Goal: Check status: Check status

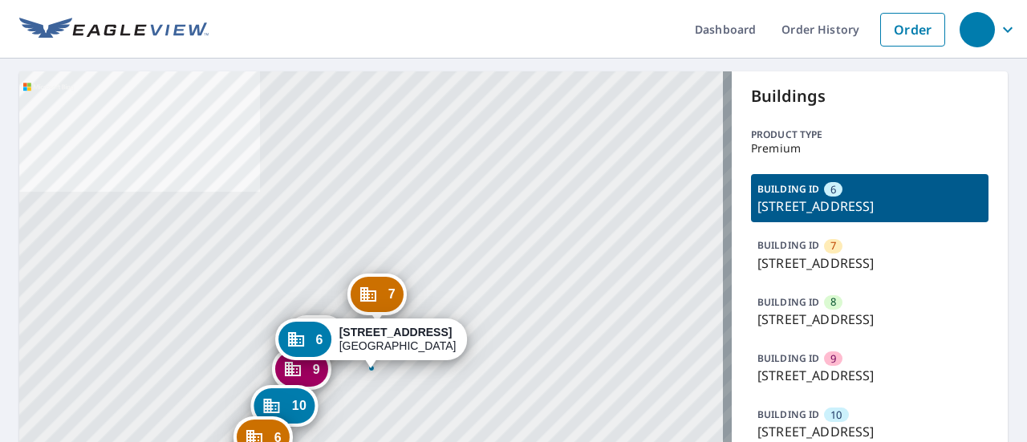
drag, startPoint x: 748, startPoint y: 265, endPoint x: 972, endPoint y: 263, distance: 223.8
click at [972, 263] on div "BUILDING ID 7 [STREET_ADDRESS]" at bounding box center [869, 254] width 237 height 48
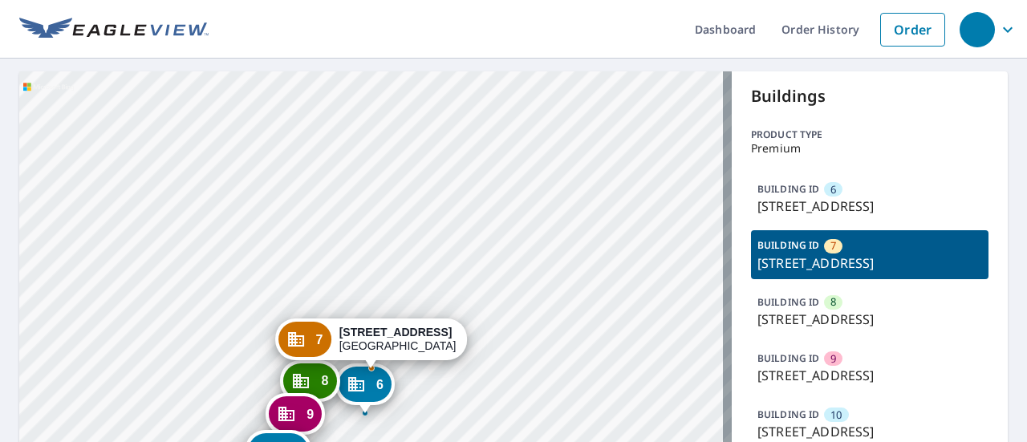
copy p "[STREET_ADDRESS]"
drag, startPoint x: 750, startPoint y: 209, endPoint x: 980, endPoint y: 219, distance: 229.7
click at [980, 219] on div "Buildings Product type Premium BUILDING ID 6 [STREET_ADDRESS] BUILDING ID 7 [ST…" at bounding box center [870, 350] width 276 height 558
copy p "[STREET_ADDRESS]"
click at [794, 203] on p "[STREET_ADDRESS]" at bounding box center [869, 206] width 225 height 19
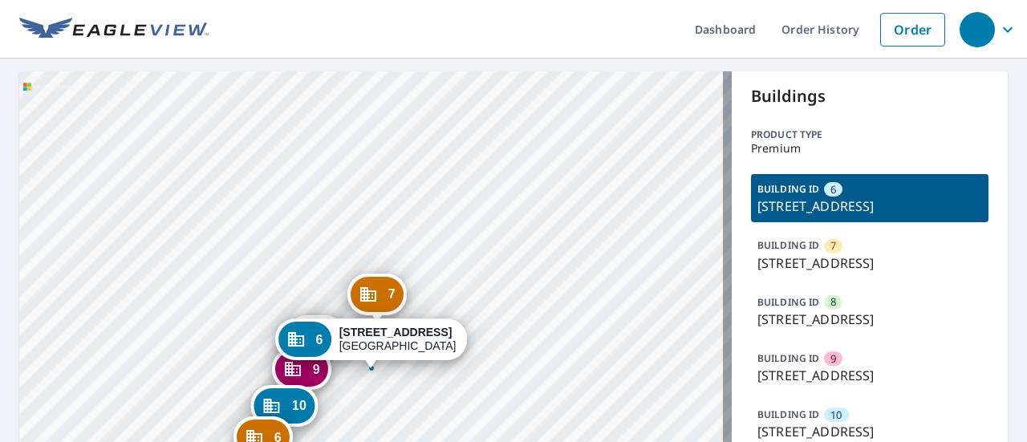
drag, startPoint x: 782, startPoint y: 205, endPoint x: 850, endPoint y: 200, distance: 67.6
click at [862, 206] on p "[STREET_ADDRESS]" at bounding box center [869, 206] width 225 height 19
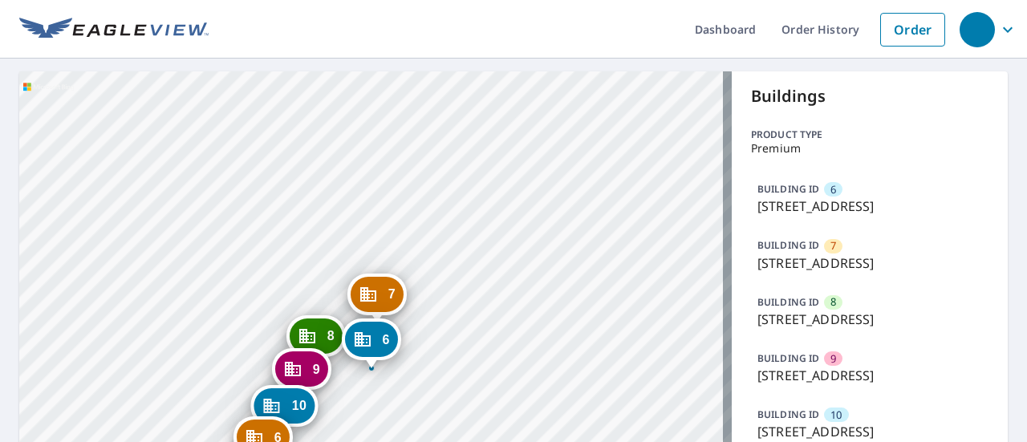
click at [878, 205] on p "[STREET_ADDRESS]" at bounding box center [869, 206] width 225 height 19
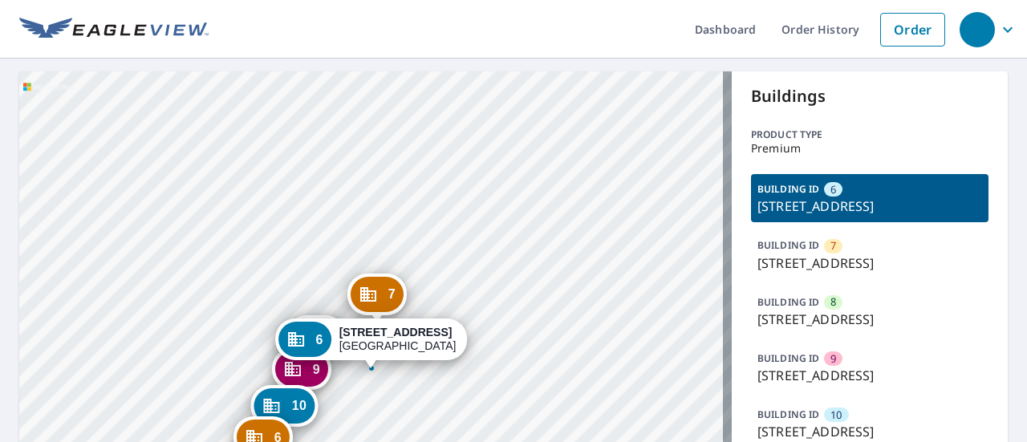
drag, startPoint x: 795, startPoint y: 209, endPoint x: 987, endPoint y: 211, distance: 191.8
click at [987, 211] on div "Buildings Product type Premium BUILDING ID 6 [STREET_ADDRESS] BUILDING ID 7 [ST…" at bounding box center [870, 350] width 276 height 558
copy p "Jamboree Ct, [GEOGRAPHIC_DATA], [GEOGRAPHIC_DATA], 78731"
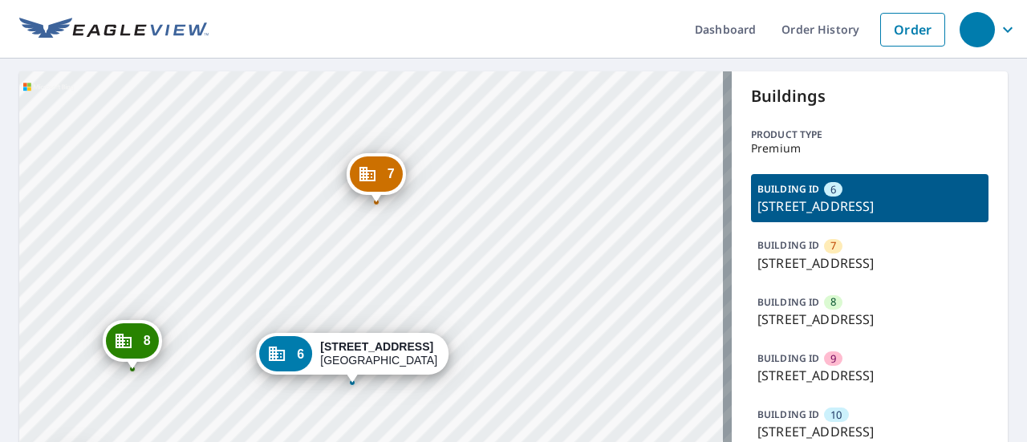
drag, startPoint x: 314, startPoint y: 322, endPoint x: 424, endPoint y: -59, distance: 395.6
click at [424, 0] on html "Dashboard Order History Order 7 [STREET_ADDRESS] 8 [STREET_ADDRESS] 9 [STREET_A…" at bounding box center [513, 221] width 1027 height 442
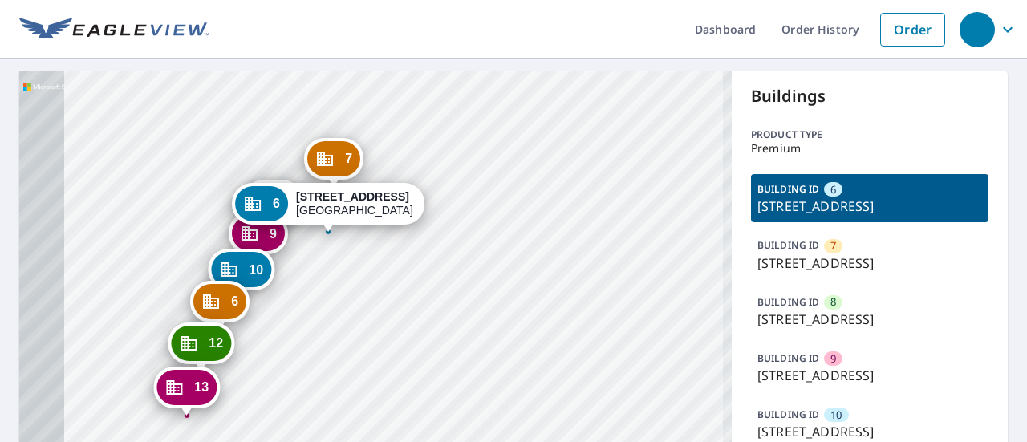
drag, startPoint x: 340, startPoint y: 159, endPoint x: 374, endPoint y: 73, distance: 92.2
click at [360, 141] on div "7" at bounding box center [333, 158] width 53 height 35
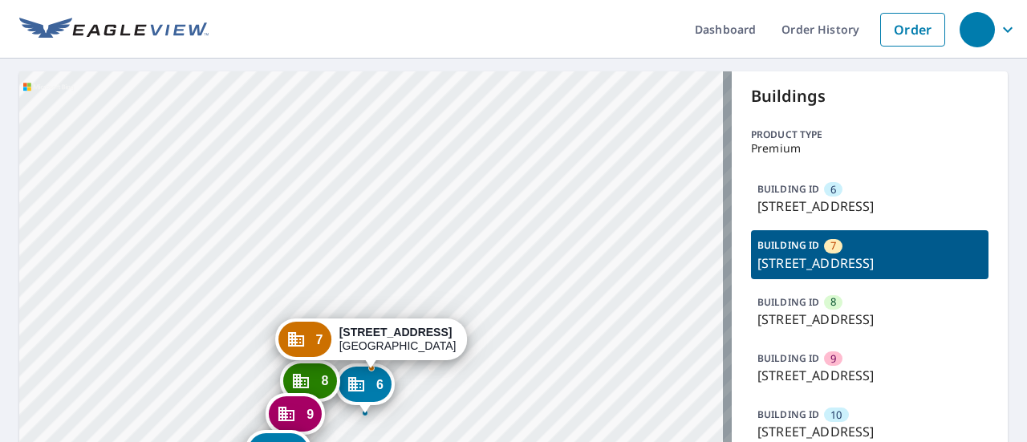
drag, startPoint x: 292, startPoint y: 250, endPoint x: 418, endPoint y: 7, distance: 273.1
click at [366, 112] on div "6 [STREET_ADDRESS] 8 [STREET_ADDRESS] 9 [STREET_ADDRESS] 10 [GEOGRAPHIC_DATA] 6…" at bounding box center [375, 350] width 712 height 558
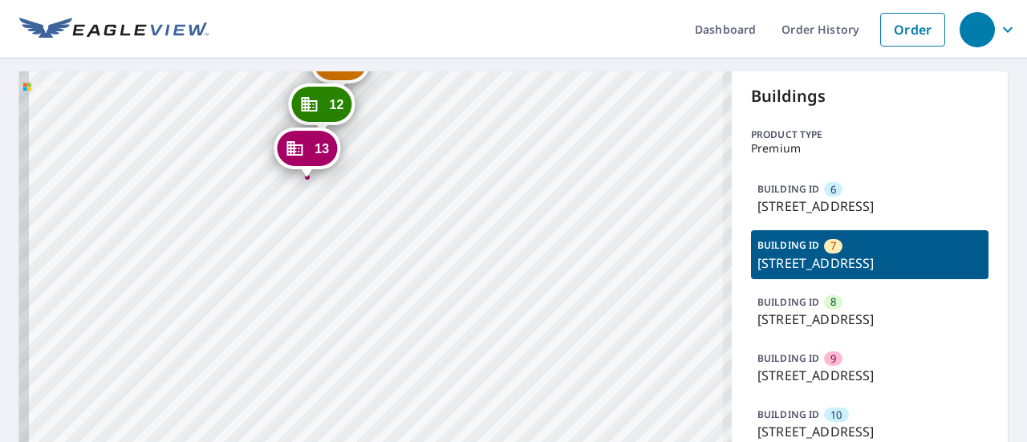
drag, startPoint x: 401, startPoint y: 355, endPoint x: 411, endPoint y: 73, distance: 281.8
click at [411, 73] on div "6 [STREET_ADDRESS] 8 [STREET_ADDRESS] 9 [STREET_ADDRESS] 10 [GEOGRAPHIC_DATA] 6…" at bounding box center [375, 350] width 712 height 558
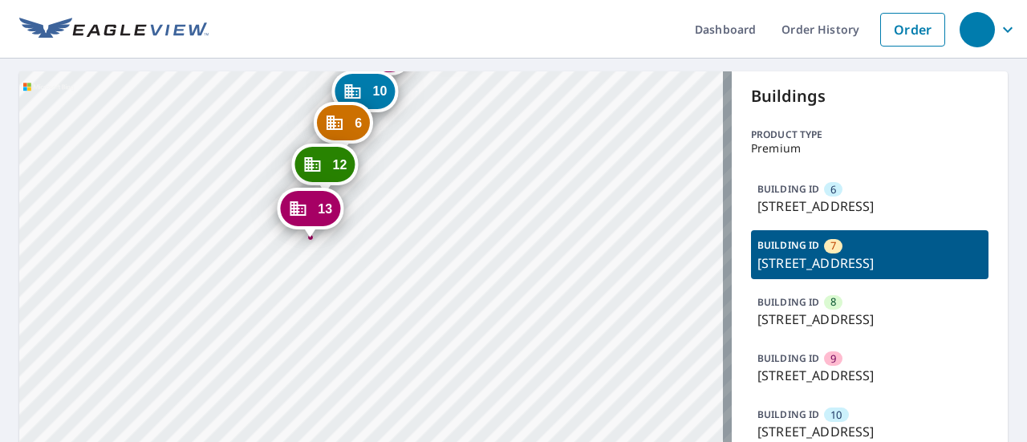
drag, startPoint x: 408, startPoint y: 102, endPoint x: 411, endPoint y: 162, distance: 60.3
click at [411, 162] on div "6 [STREET_ADDRESS] 8 [STREET_ADDRESS] 9 [STREET_ADDRESS] 10 [GEOGRAPHIC_DATA] 6…" at bounding box center [375, 350] width 712 height 558
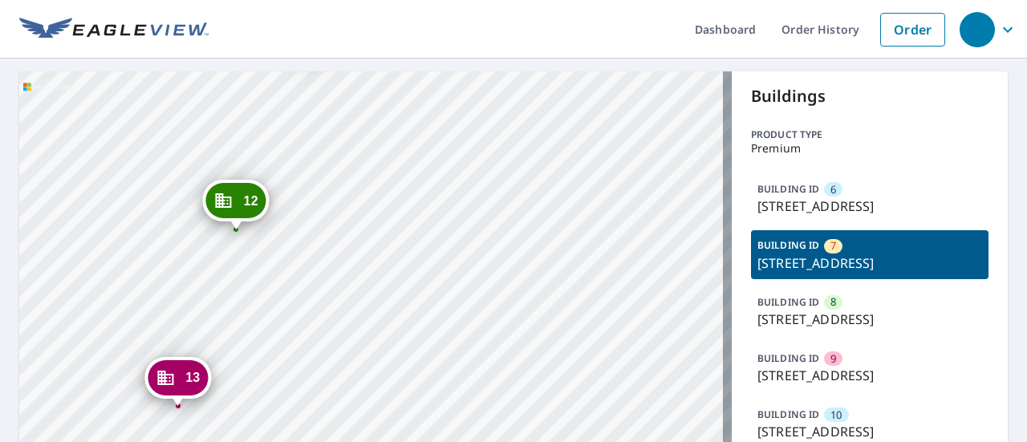
drag, startPoint x: 336, startPoint y: 250, endPoint x: 306, endPoint y: 401, distance: 153.7
click at [306, 401] on div "6 [STREET_ADDRESS] 8 [STREET_ADDRESS] 9 [STREET_ADDRESS] 10 [GEOGRAPHIC_DATA] 6…" at bounding box center [375, 350] width 712 height 558
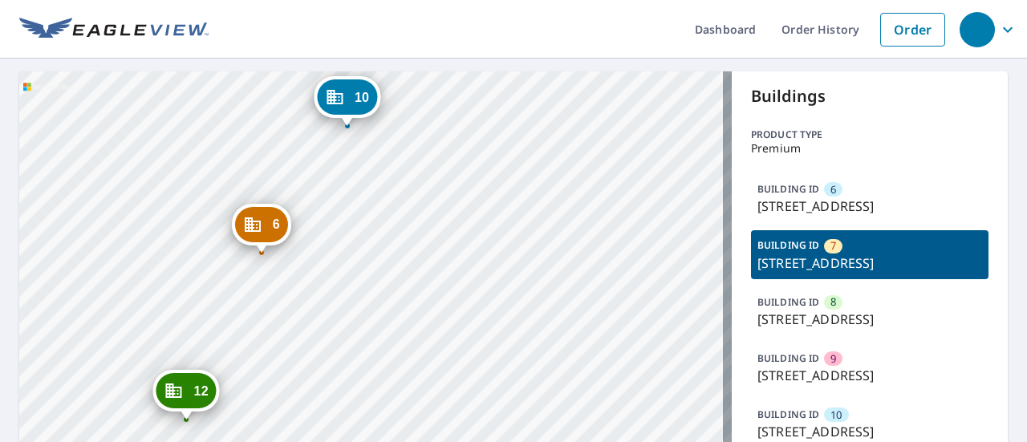
drag, startPoint x: 323, startPoint y: 250, endPoint x: 268, endPoint y: 447, distance: 204.8
click at [268, 441] on html "Dashboard Order History Order 6 [STREET_ADDRESS] 8 [STREET_ADDRESS] 9 [STREET_A…" at bounding box center [513, 221] width 1027 height 442
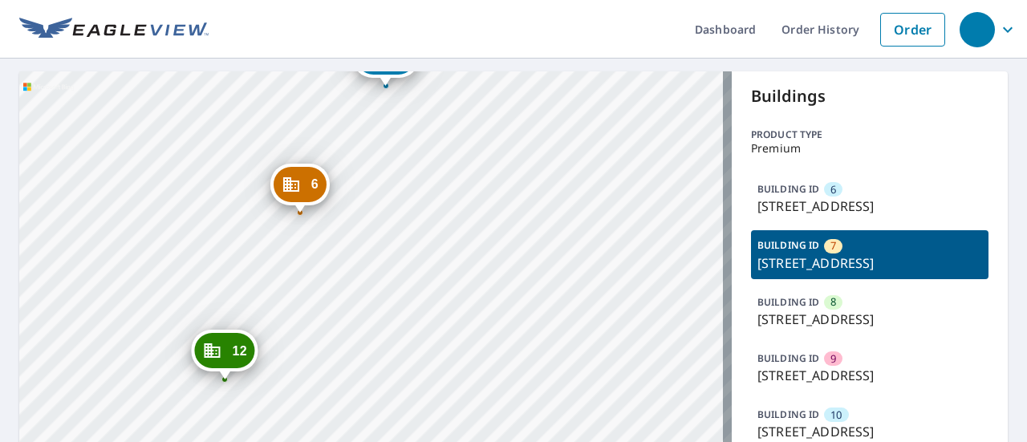
drag, startPoint x: 314, startPoint y: 389, endPoint x: 311, endPoint y: 399, distance: 9.9
click at [311, 399] on div "6 [STREET_ADDRESS] 8 [STREET_ADDRESS] 9 [STREET_ADDRESS] 10 [GEOGRAPHIC_DATA] 6…" at bounding box center [375, 350] width 712 height 558
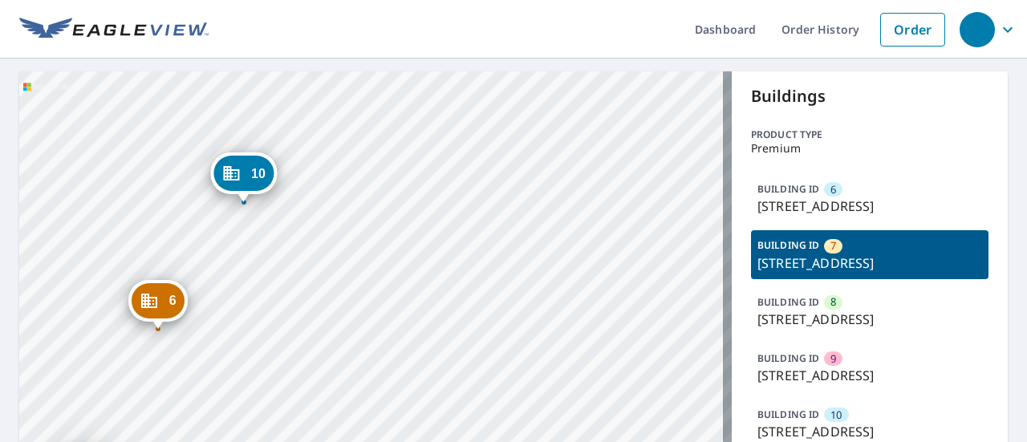
drag, startPoint x: 372, startPoint y: 294, endPoint x: 230, endPoint y: 410, distance: 183.6
click at [230, 410] on div "6 [STREET_ADDRESS] 8 [STREET_ADDRESS] 9 [STREET_ADDRESS] 10 [GEOGRAPHIC_DATA] 6…" at bounding box center [375, 350] width 712 height 558
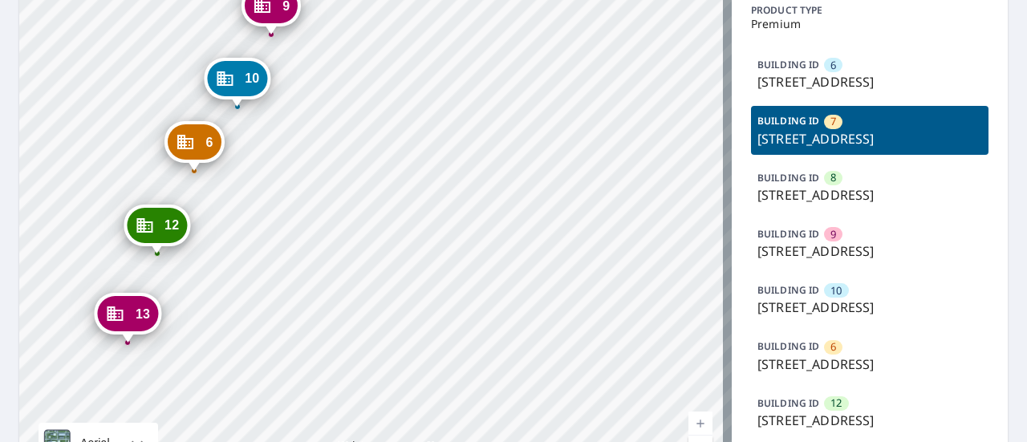
scroll to position [160, 0]
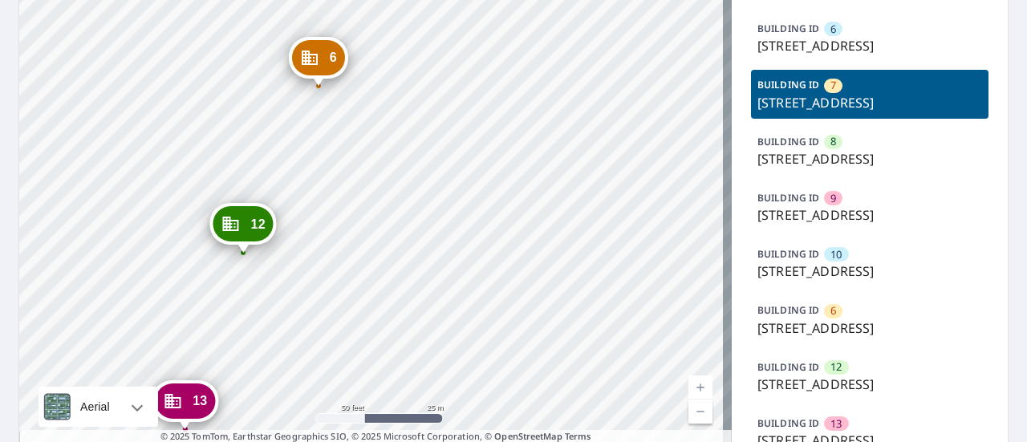
drag, startPoint x: 135, startPoint y: 216, endPoint x: 321, endPoint y: 261, distance: 191.5
click at [321, 261] on div "6 [STREET_ADDRESS] 8 [STREET_ADDRESS] 9 [STREET_ADDRESS] 10 [GEOGRAPHIC_DATA] 6…" at bounding box center [375, 190] width 712 height 558
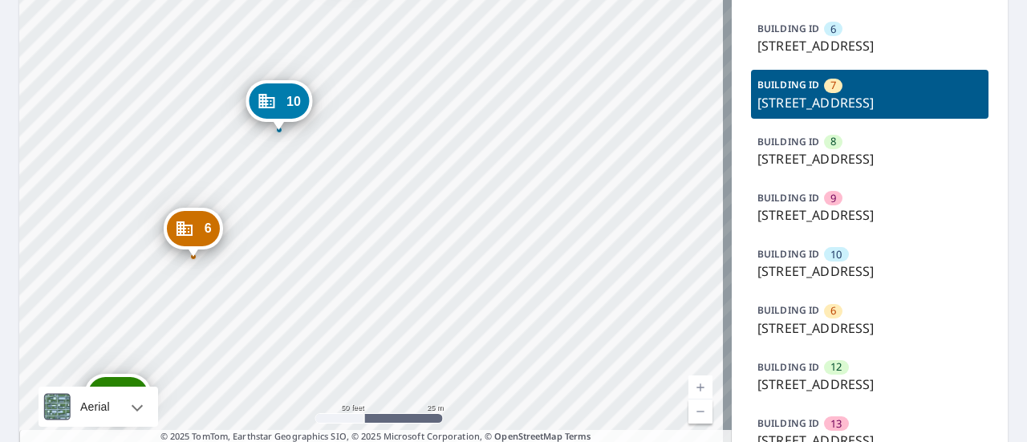
drag, startPoint x: 345, startPoint y: 176, endPoint x: 220, endPoint y: 347, distance: 211.8
click at [220, 347] on div "6 [STREET_ADDRESS] 8 [STREET_ADDRESS] 9 [STREET_ADDRESS] 10 [GEOGRAPHIC_DATA] 6…" at bounding box center [375, 190] width 712 height 558
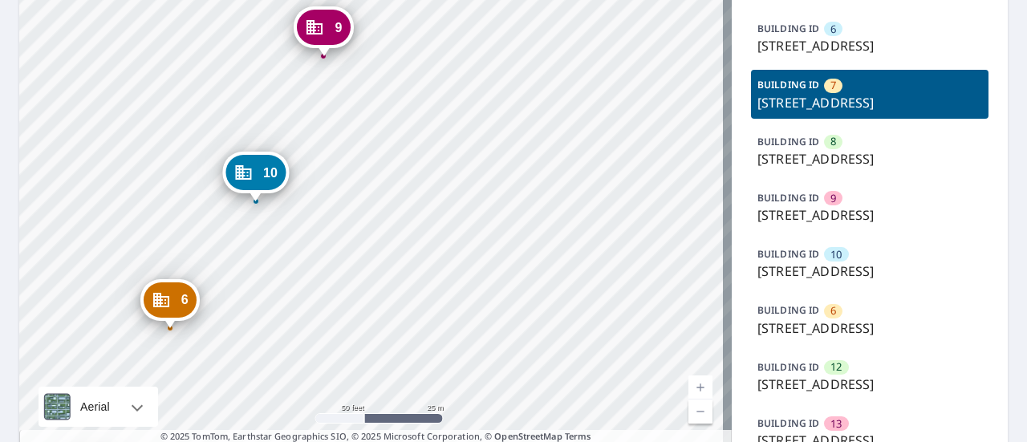
drag, startPoint x: 377, startPoint y: 170, endPoint x: 354, endPoint y: 243, distance: 76.6
click at [354, 243] on div "6 [STREET_ADDRESS] 8 [STREET_ADDRESS] 9 [STREET_ADDRESS] 10 [GEOGRAPHIC_DATA] 6…" at bounding box center [375, 190] width 712 height 558
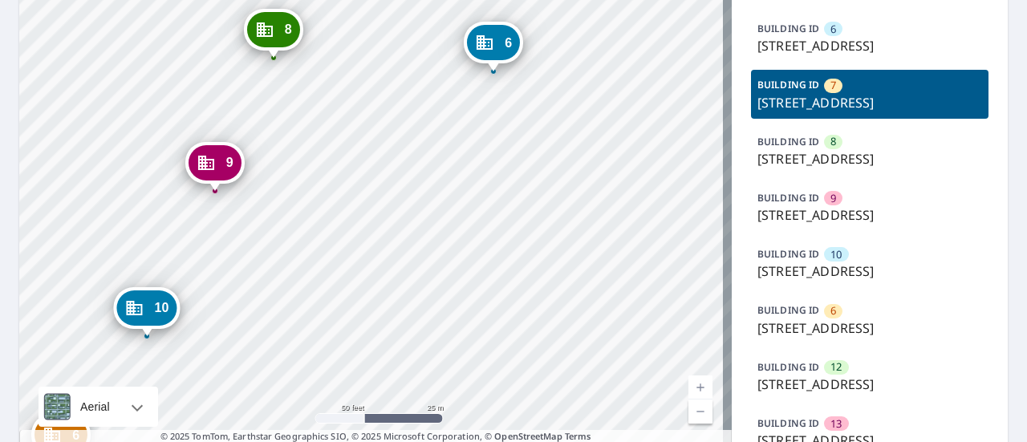
scroll to position [0, 0]
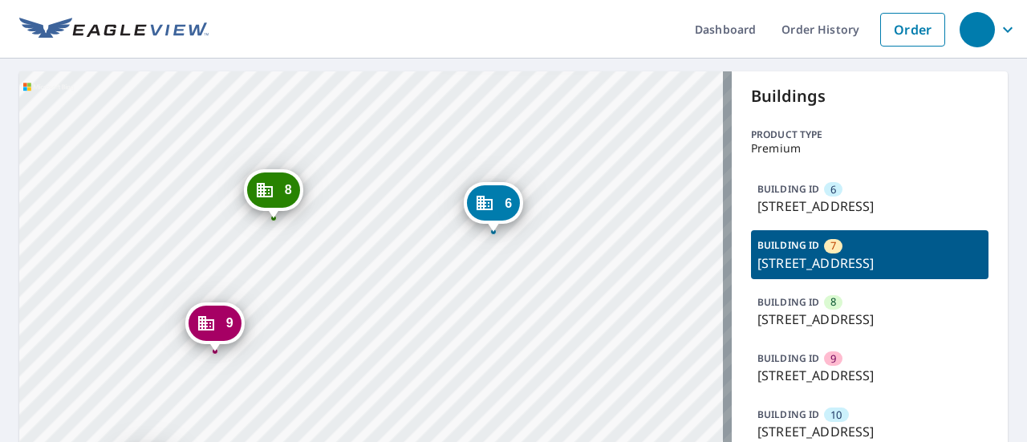
click at [886, 189] on div "BUILDING ID 6 [STREET_ADDRESS]" at bounding box center [869, 198] width 237 height 48
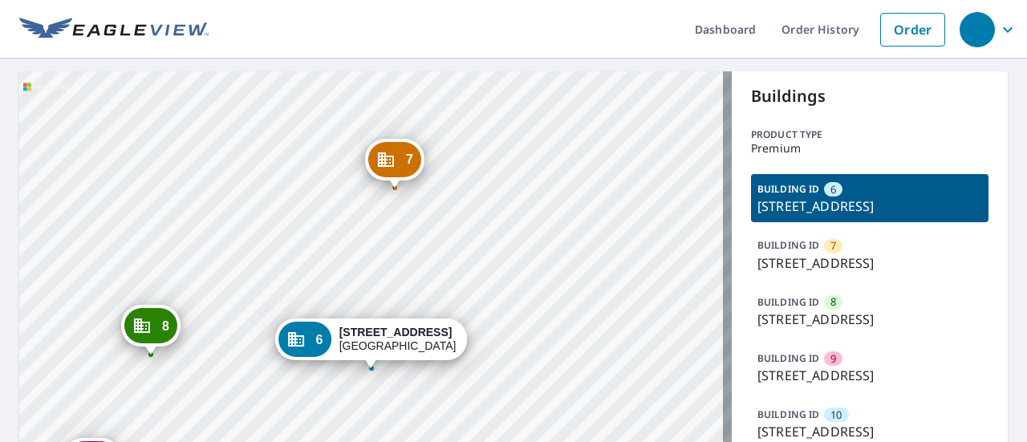
click at [886, 189] on div "BUILDING ID 6 [STREET_ADDRESS]" at bounding box center [869, 198] width 237 height 48
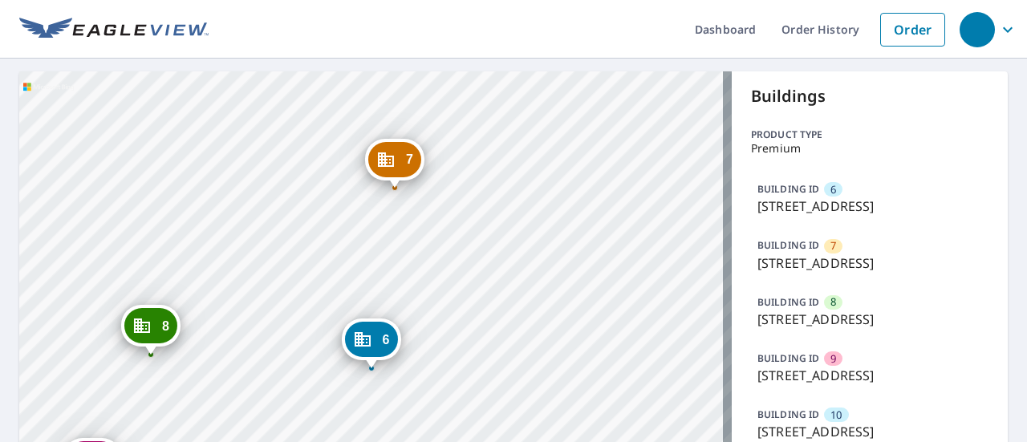
click at [886, 189] on div "BUILDING ID 6 [STREET_ADDRESS]" at bounding box center [869, 198] width 237 height 48
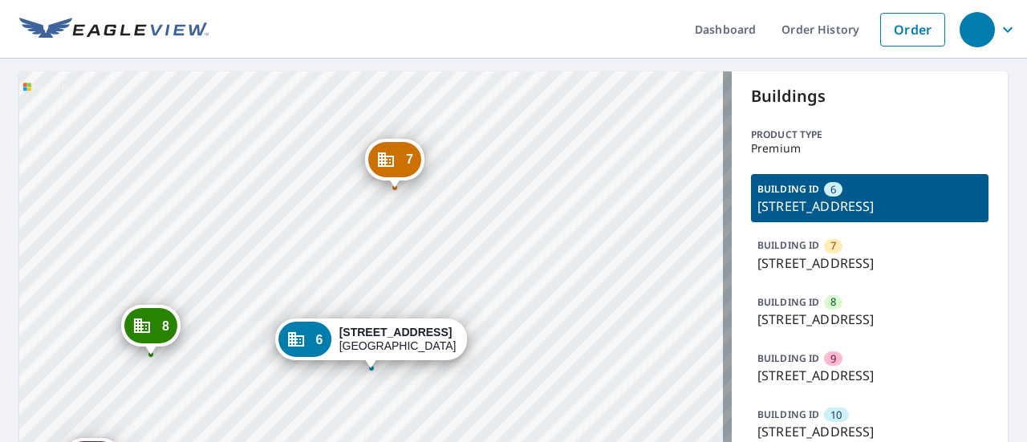
click at [886, 189] on div "BUILDING ID 6 [STREET_ADDRESS]" at bounding box center [869, 198] width 237 height 48
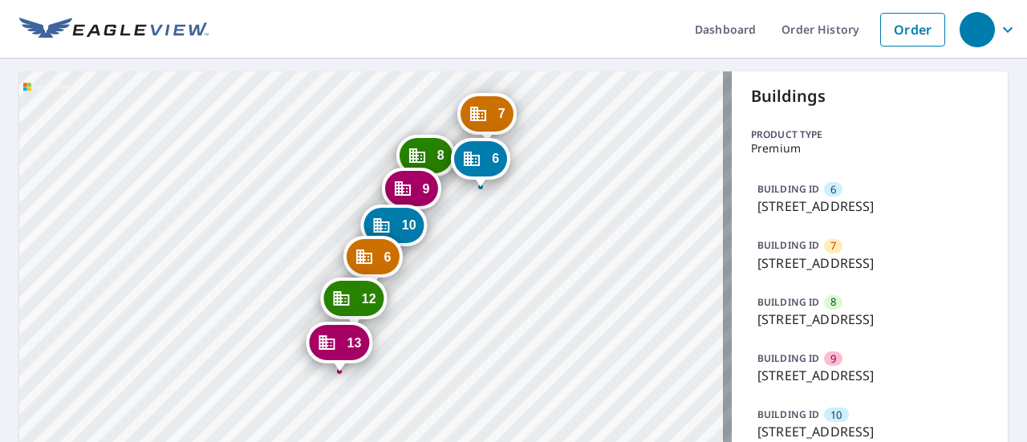
drag, startPoint x: 401, startPoint y: 327, endPoint x: 420, endPoint y: 209, distance: 119.4
click at [420, 209] on div "10 [STREET_ADDRESS]" at bounding box center [394, 226] width 67 height 42
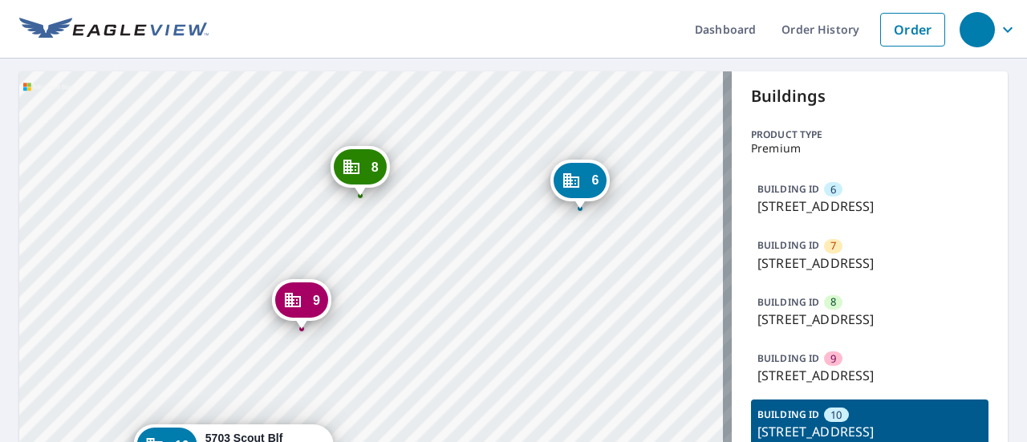
drag, startPoint x: 417, startPoint y: 271, endPoint x: 428, endPoint y: -7, distance: 278.6
click at [428, 0] on html "Dashboard Order History Order 6 [STREET_ADDRESS] 7 [STREET_ADDRESS] 8 [STREET_A…" at bounding box center [513, 221] width 1027 height 442
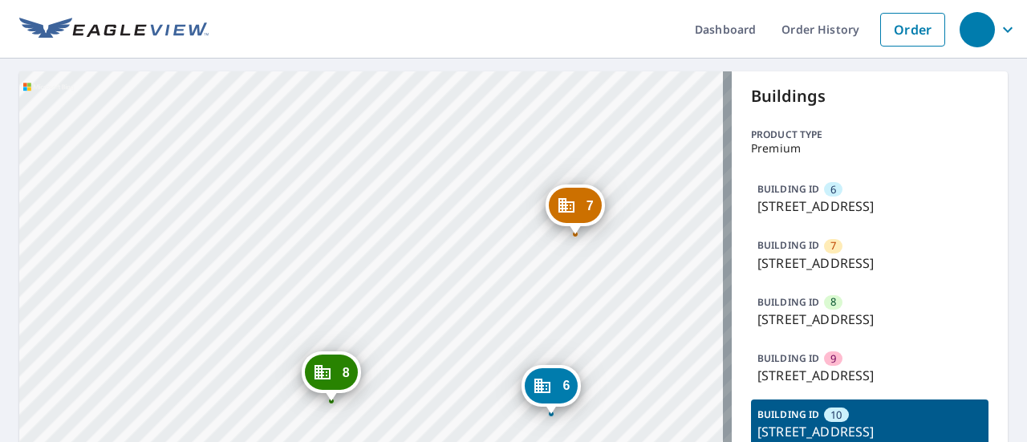
drag, startPoint x: 390, startPoint y: 283, endPoint x: 414, endPoint y: 189, distance: 97.7
click at [414, 189] on div "6 [STREET_ADDRESS] 7 [STREET_ADDRESS] 8 [STREET_ADDRESS] 9 [GEOGRAPHIC_DATA] 6 …" at bounding box center [375, 350] width 712 height 558
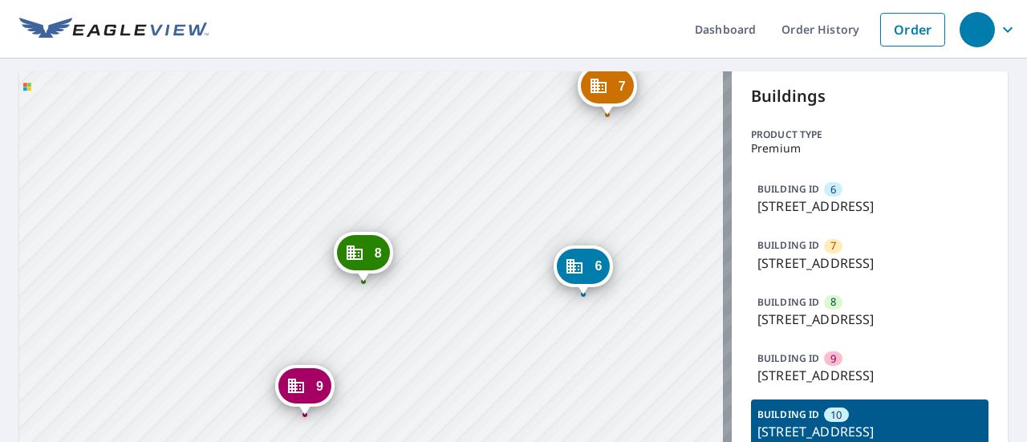
drag, startPoint x: 408, startPoint y: 324, endPoint x: 427, endPoint y: 57, distance: 267.8
click at [427, 59] on div "Dashboard Order History Order 6 [STREET_ADDRESS] 7 [STREET_ADDRESS] 8 [STREET_A…" at bounding box center [513, 221] width 1027 height 442
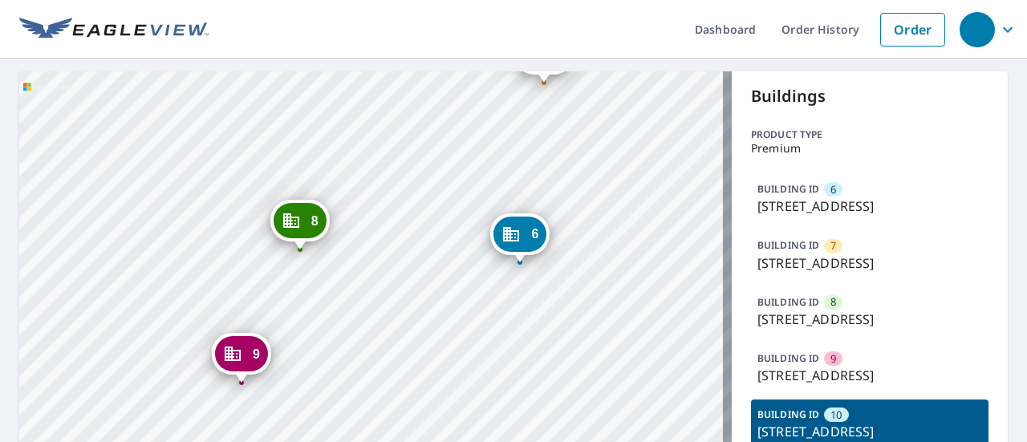
drag, startPoint x: 348, startPoint y: 280, endPoint x: 391, endPoint y: 144, distance: 142.9
click at [391, 144] on div "6 [STREET_ADDRESS] 7 [STREET_ADDRESS] 8 [STREET_ADDRESS] 9 [GEOGRAPHIC_DATA] 6 …" at bounding box center [375, 350] width 712 height 558
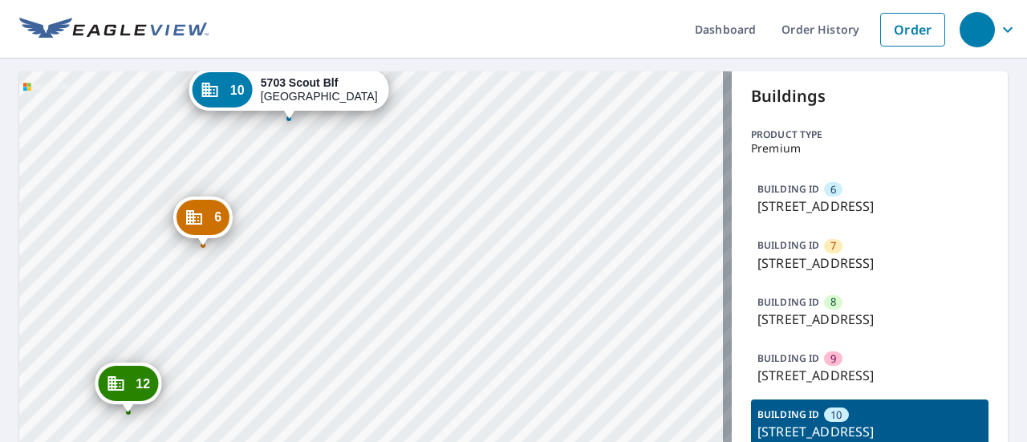
drag, startPoint x: 335, startPoint y: 359, endPoint x: 414, endPoint y: 112, distance: 259.6
click at [413, 71] on div "6 [STREET_ADDRESS] 7 [STREET_ADDRESS] 8 [STREET_ADDRESS] 9 [GEOGRAPHIC_DATA] 6 …" at bounding box center [375, 350] width 712 height 558
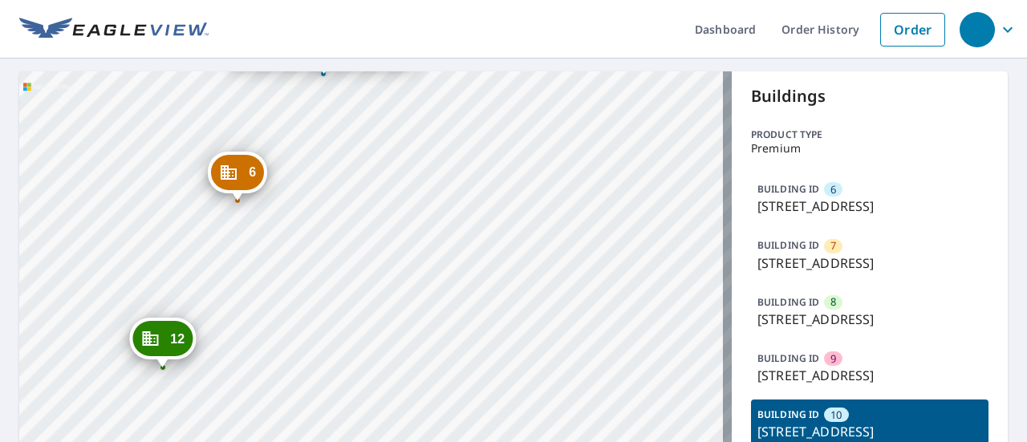
drag, startPoint x: 339, startPoint y: 254, endPoint x: 372, endPoint y: 211, distance: 54.9
click at [372, 211] on div "6 [STREET_ADDRESS] 7 [STREET_ADDRESS] 8 [STREET_ADDRESS] 9 [GEOGRAPHIC_DATA] 6 …" at bounding box center [375, 350] width 712 height 558
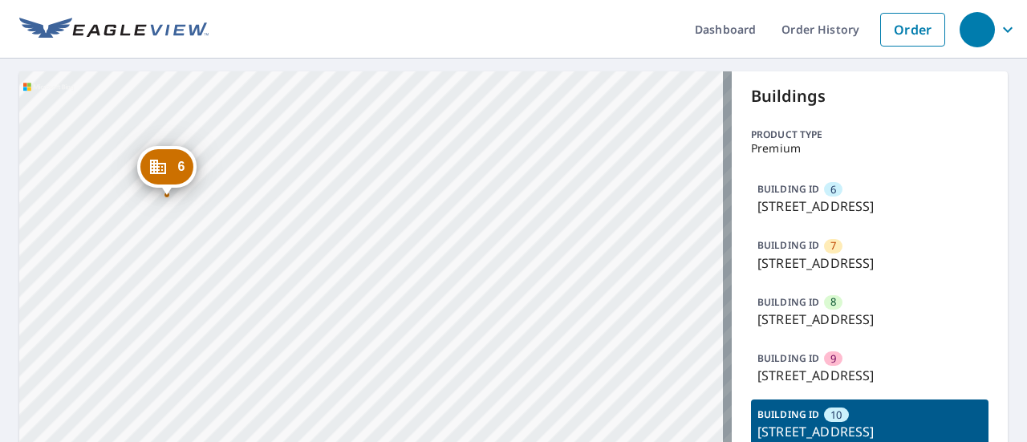
scroll to position [80, 0]
